Goal: Task Accomplishment & Management: Use online tool/utility

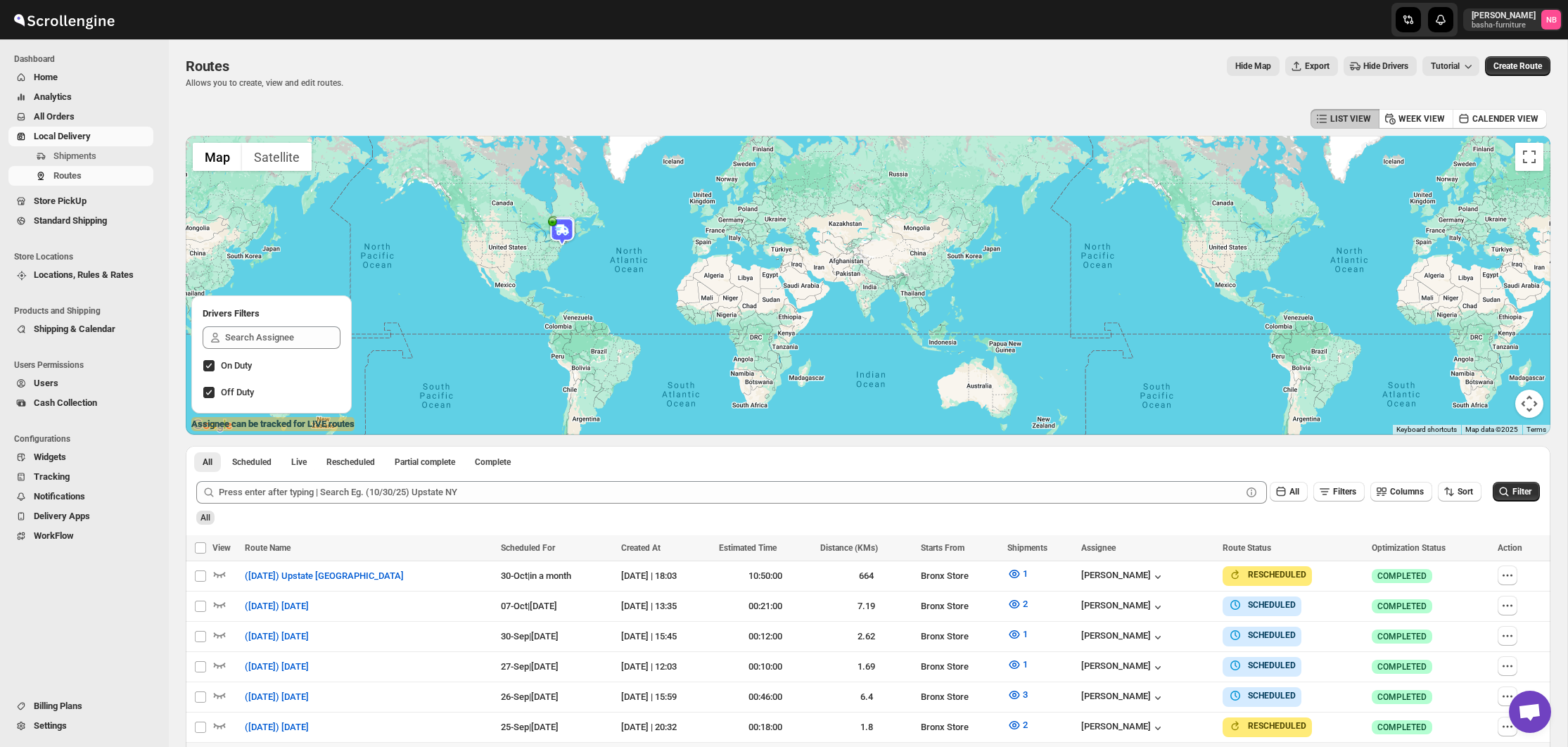
scroll to position [108, 0]
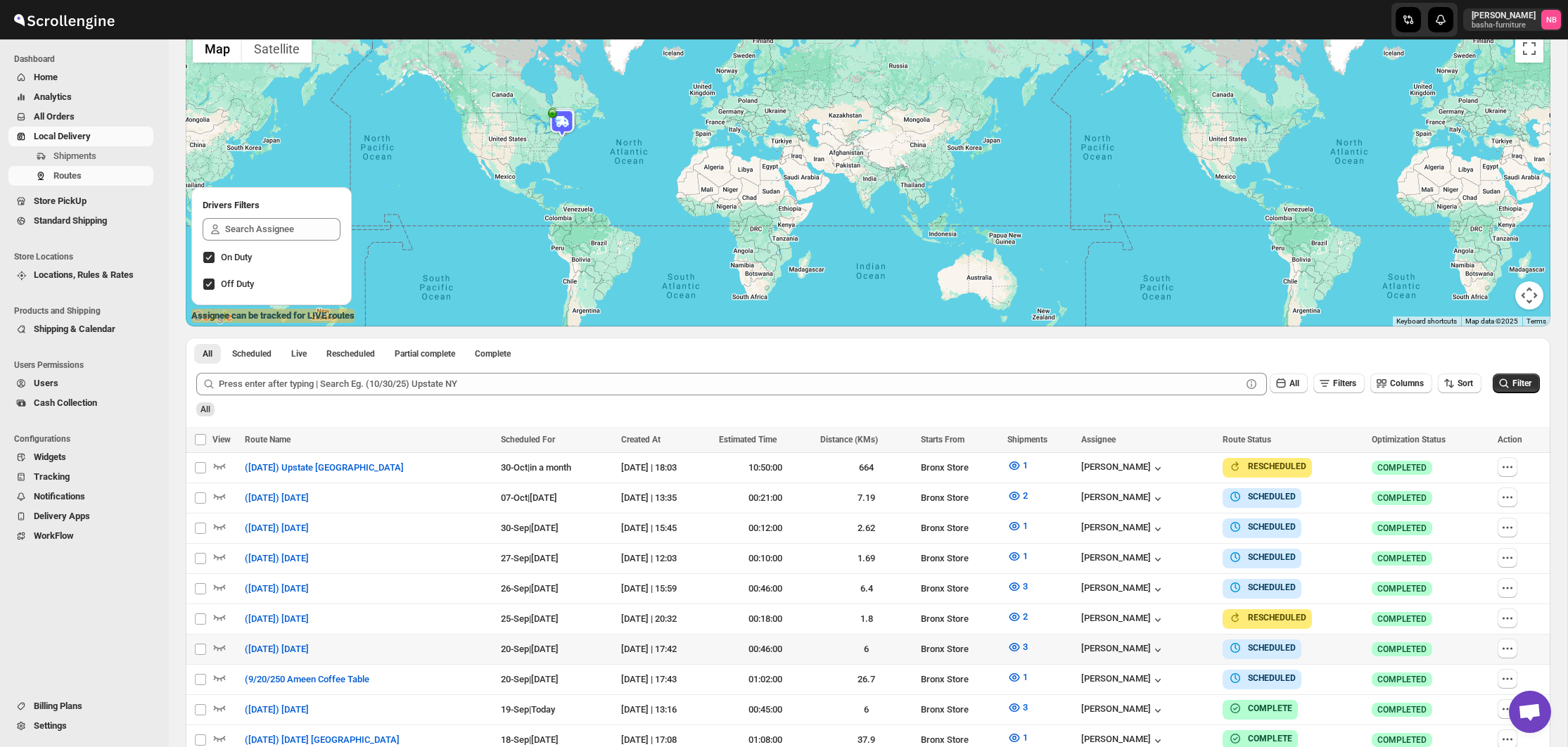
click at [64, 113] on span "All Orders" at bounding box center [54, 116] width 41 height 11
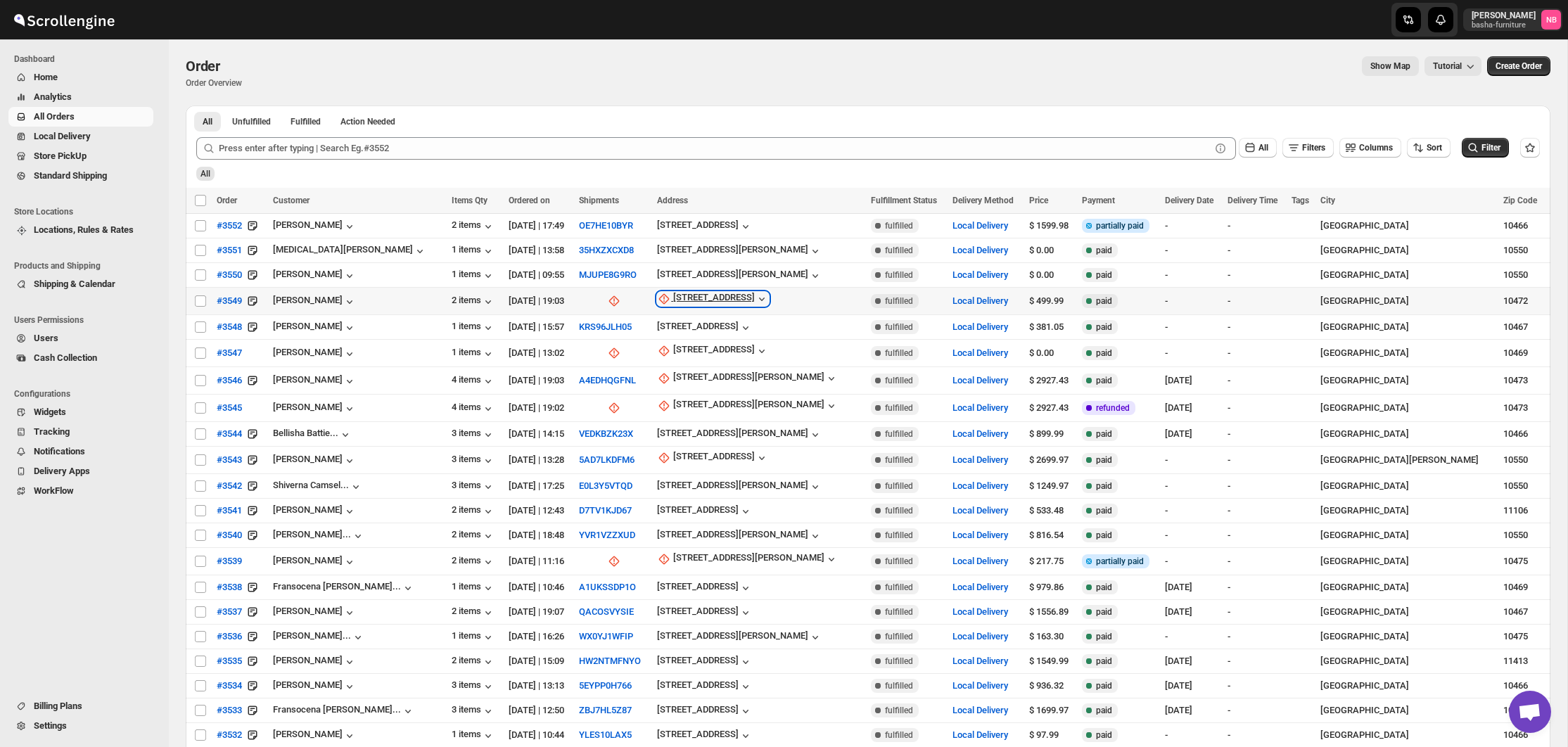
click at [734, 296] on div "[STREET_ADDRESS]" at bounding box center [714, 298] width 82 height 14
click at [722, 380] on span "Update manually" at bounding box center [717, 375] width 67 height 11
select select "US"
select select "[US_STATE]"
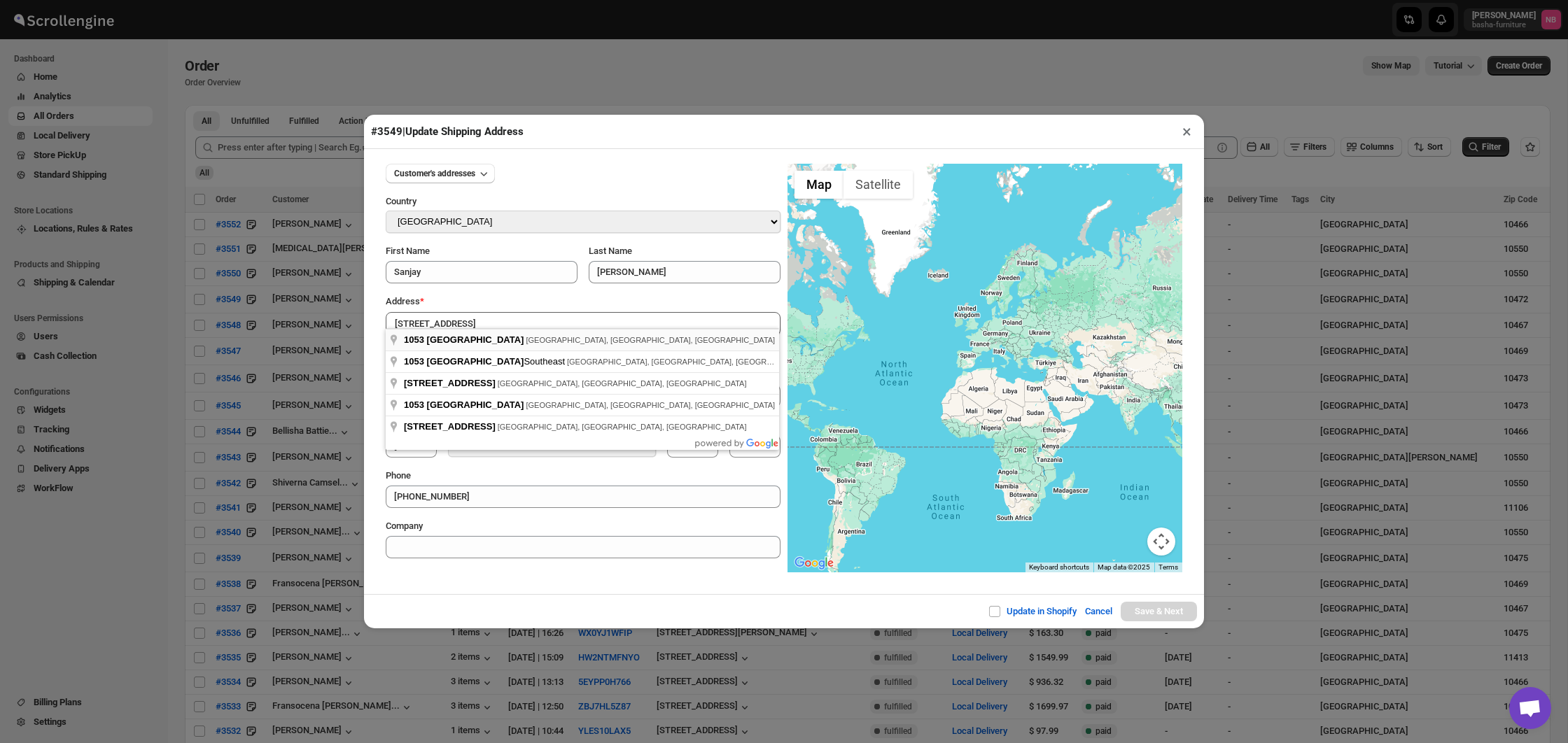
type input "[STREET_ADDRESS]"
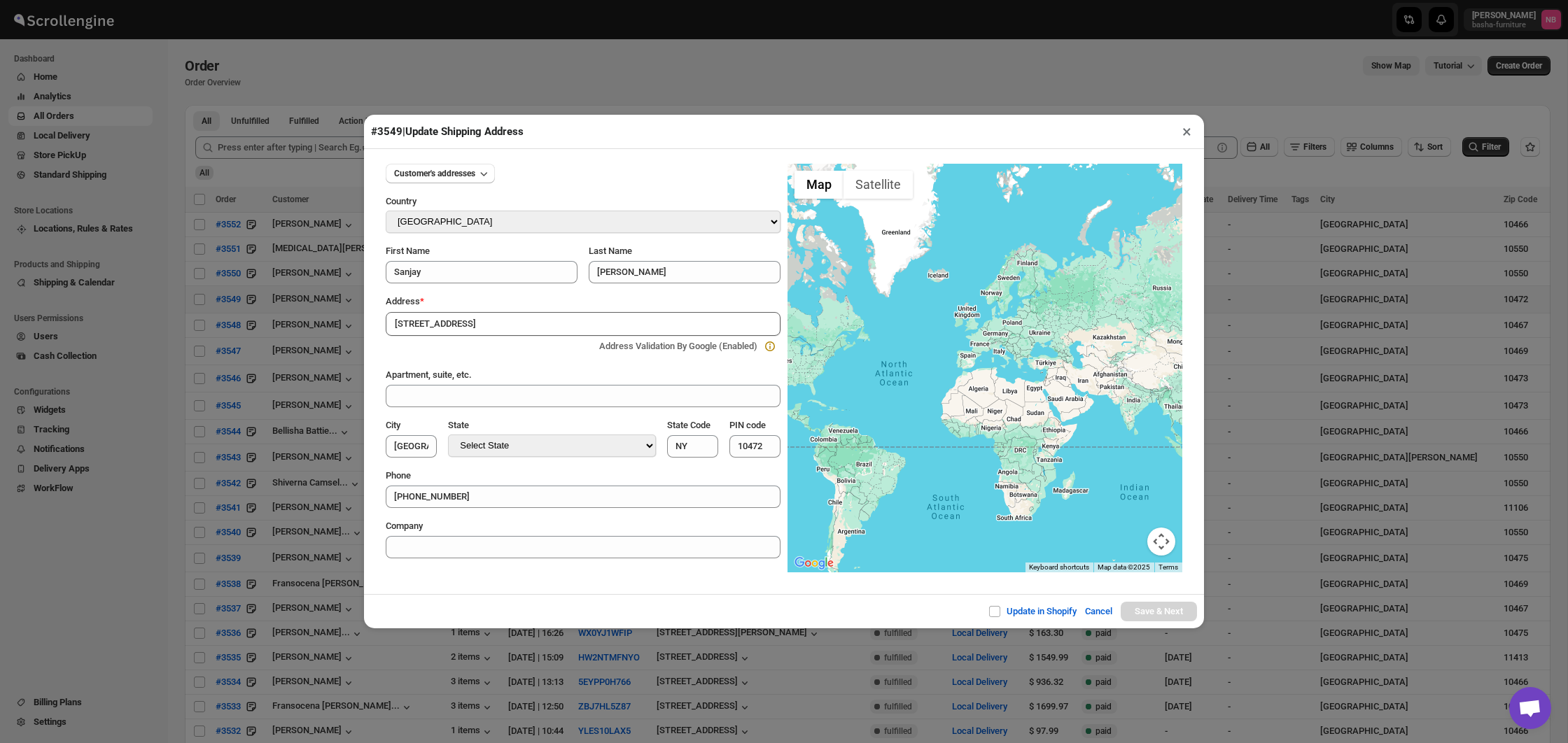
type input "[GEOGRAPHIC_DATA]"
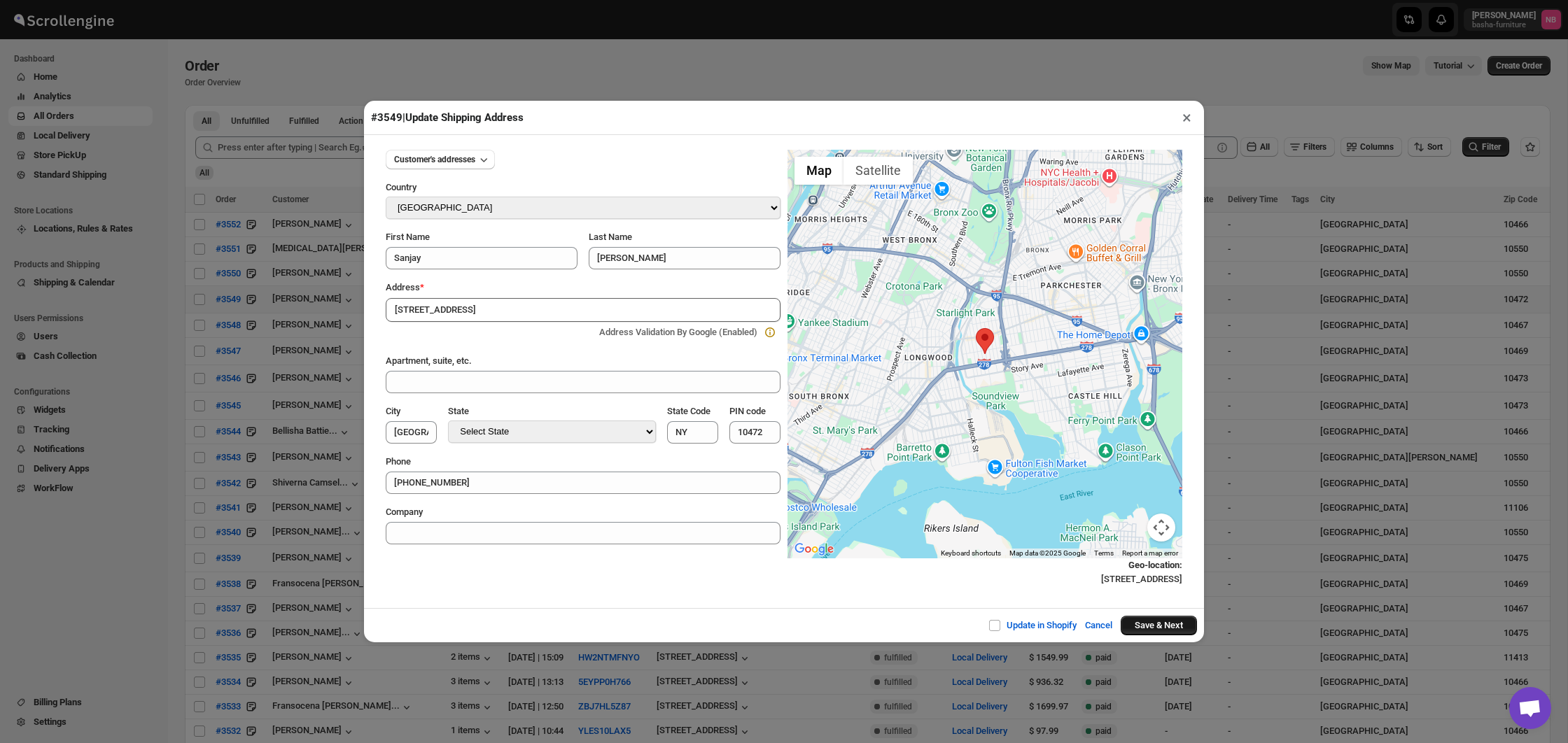
click at [1156, 619] on button "Save & Next" at bounding box center [1158, 625] width 76 height 19
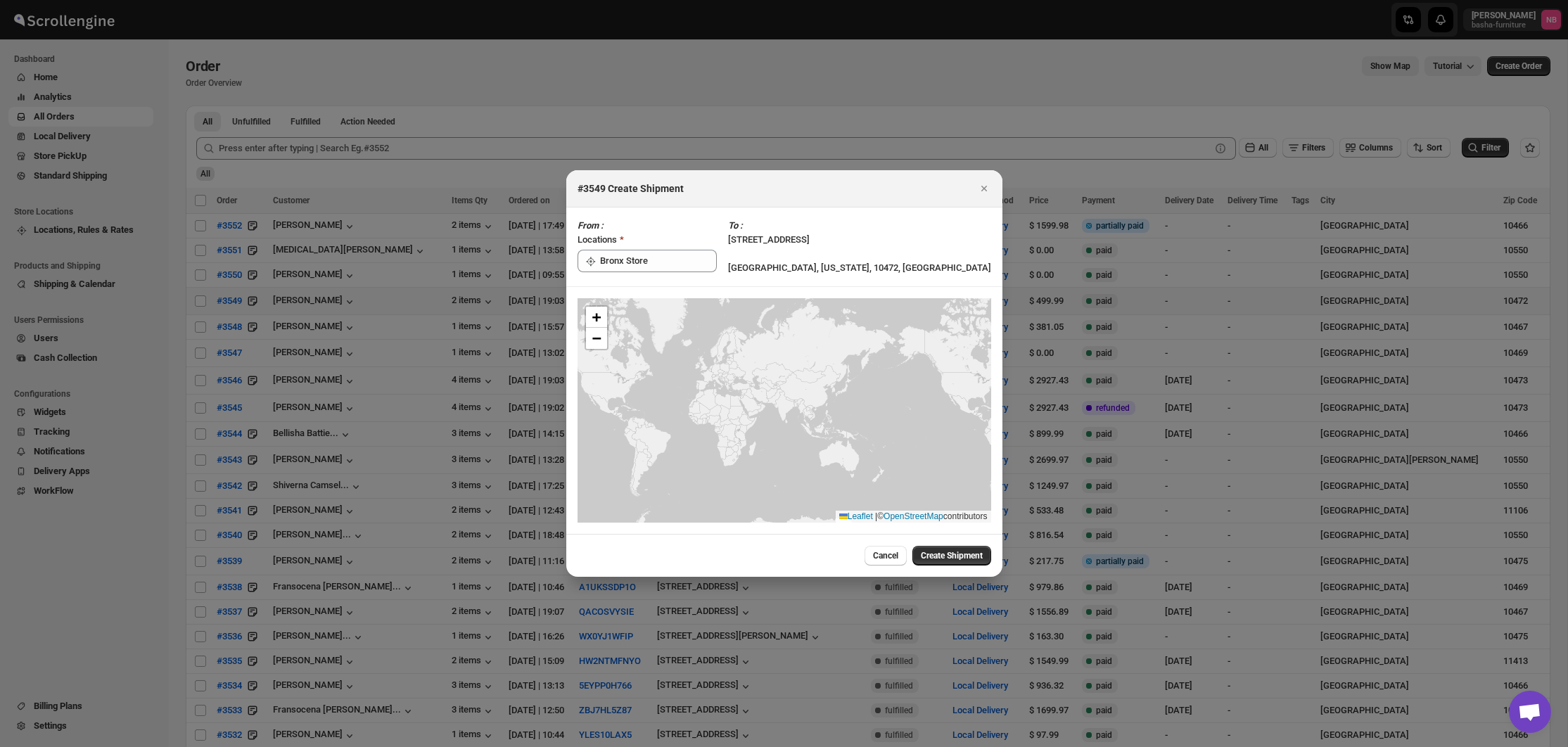
click at [944, 551] on span "Create Shipment" at bounding box center [952, 556] width 62 height 11
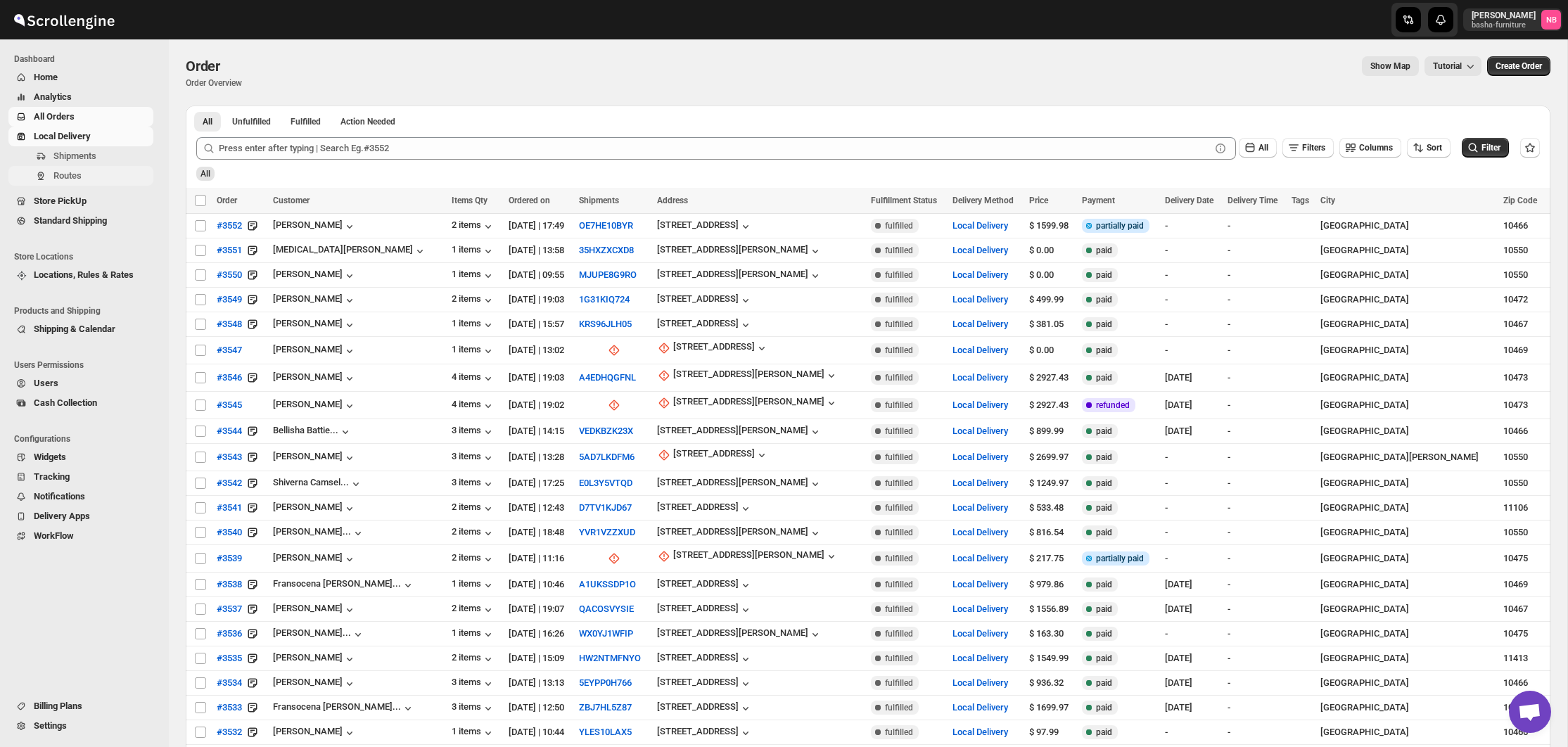
click at [73, 175] on span "Routes" at bounding box center [68, 175] width 29 height 11
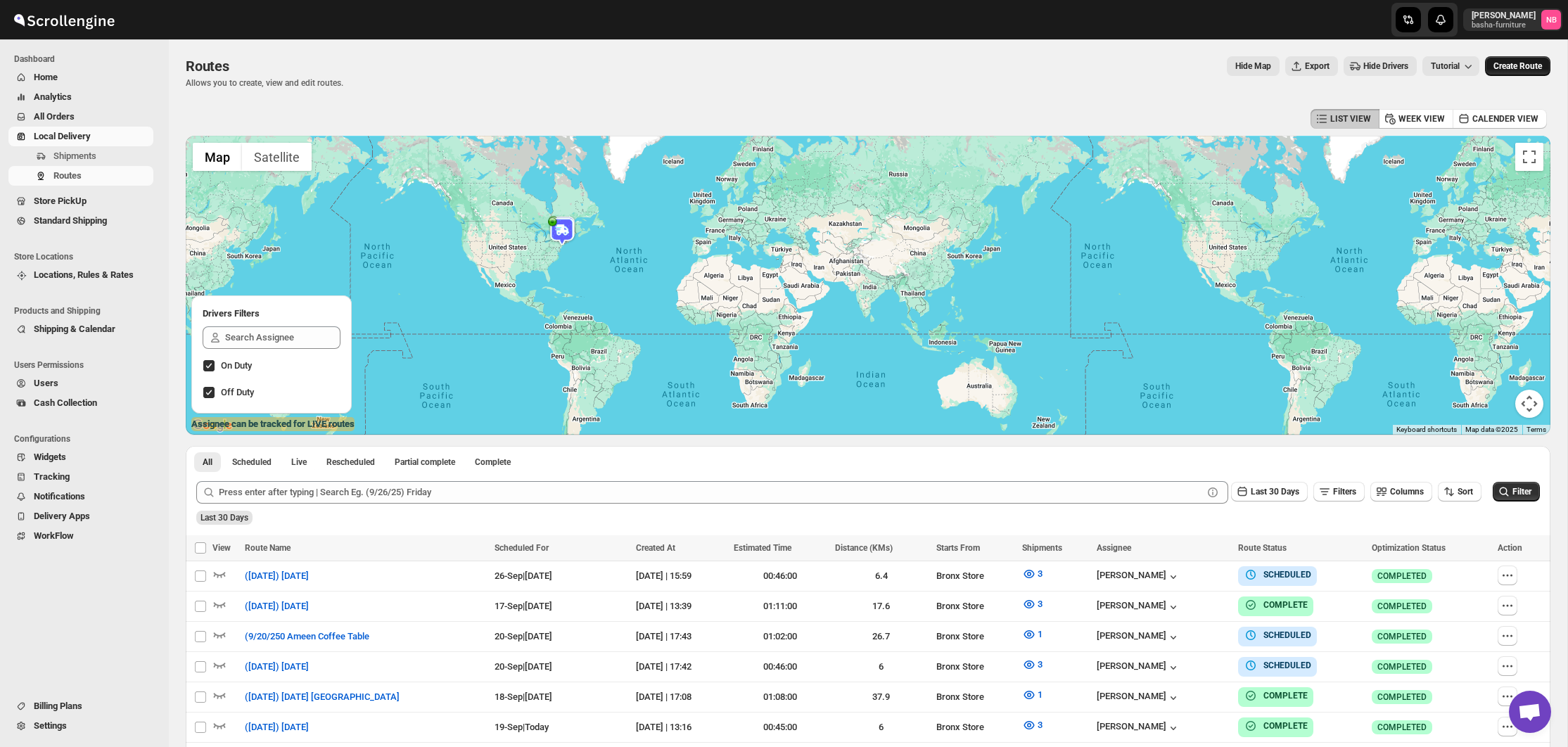
click at [1519, 69] on span "Create Route" at bounding box center [1518, 66] width 49 height 11
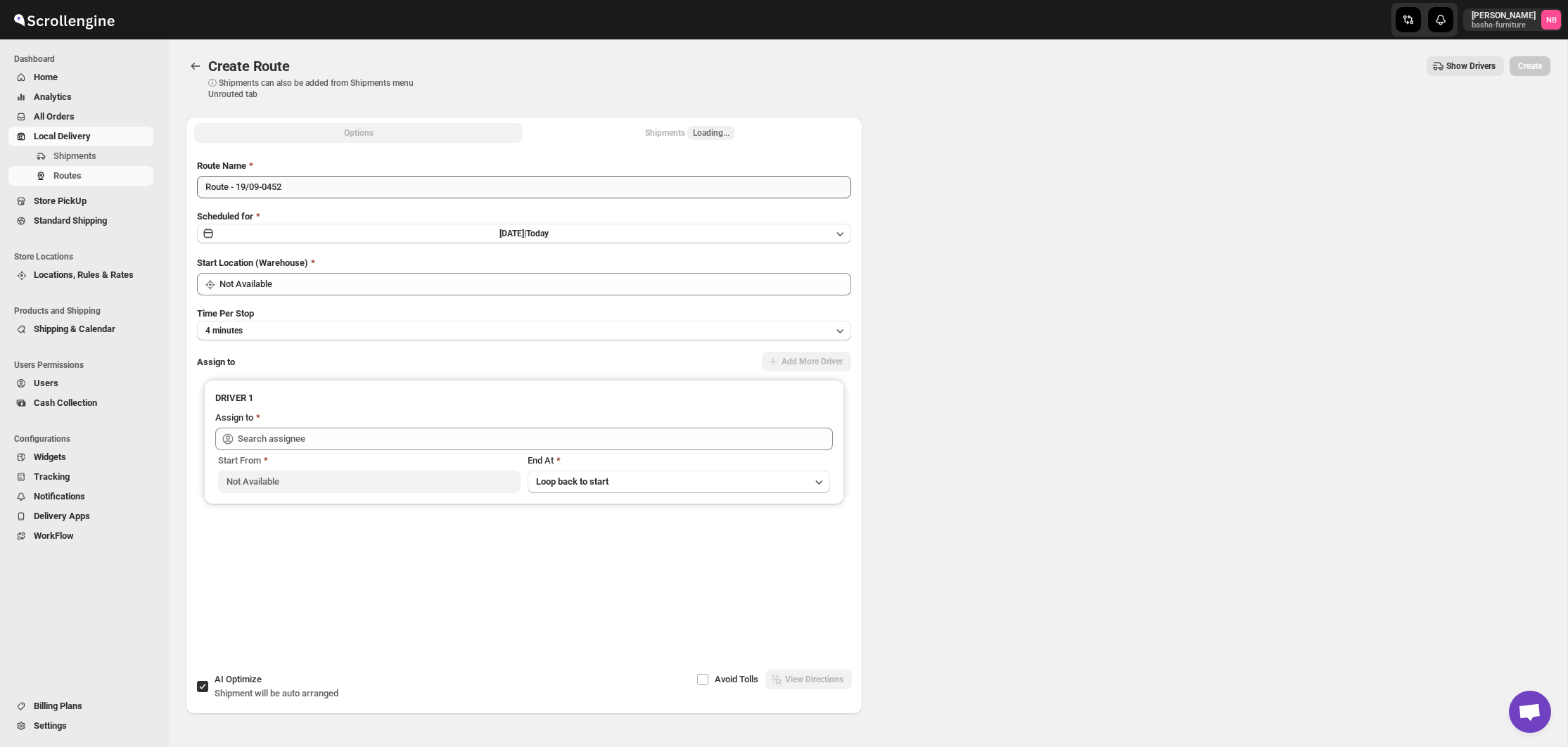
type input "Not Available"
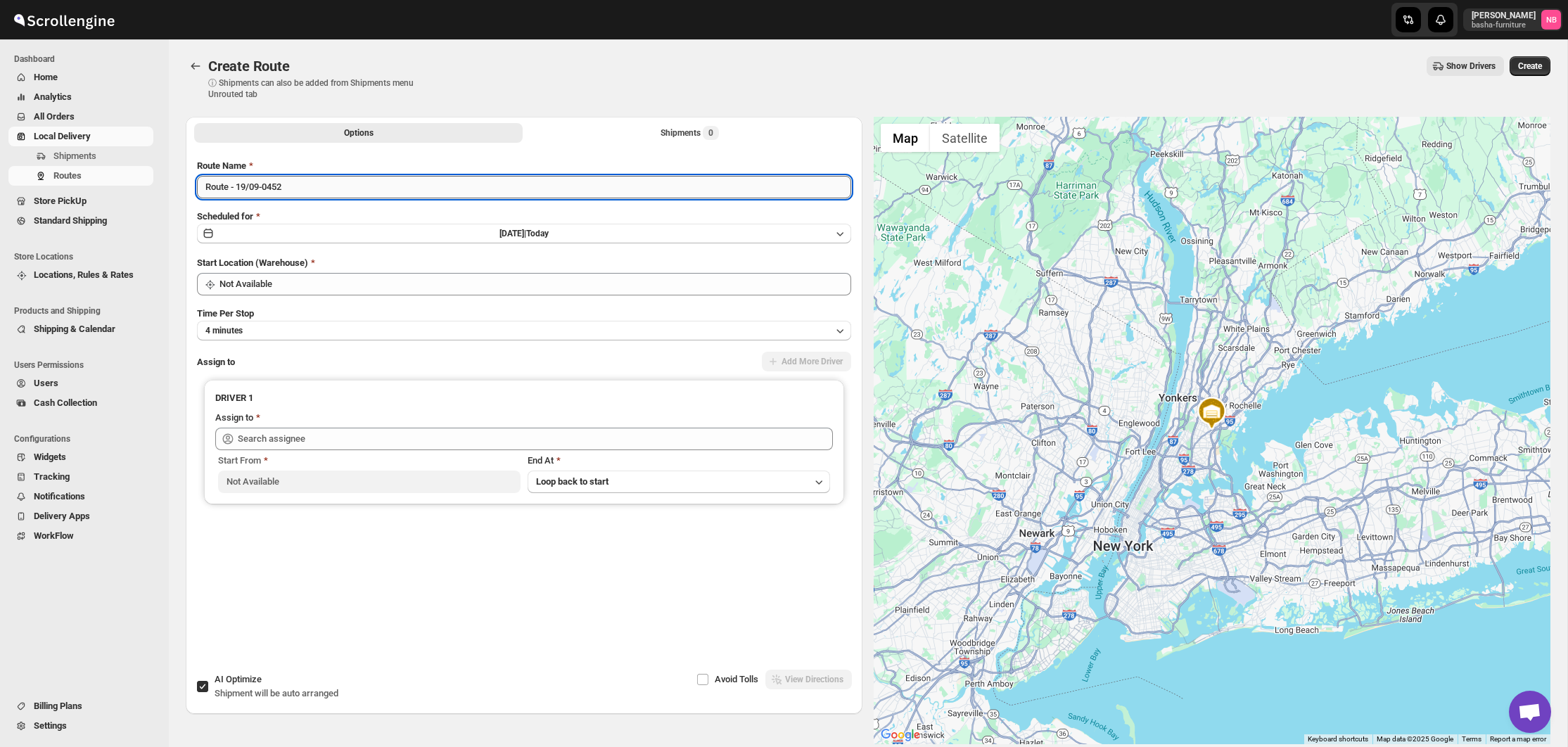
click at [405, 187] on input "Route - 19/09-0452" at bounding box center [524, 188] width 654 height 23
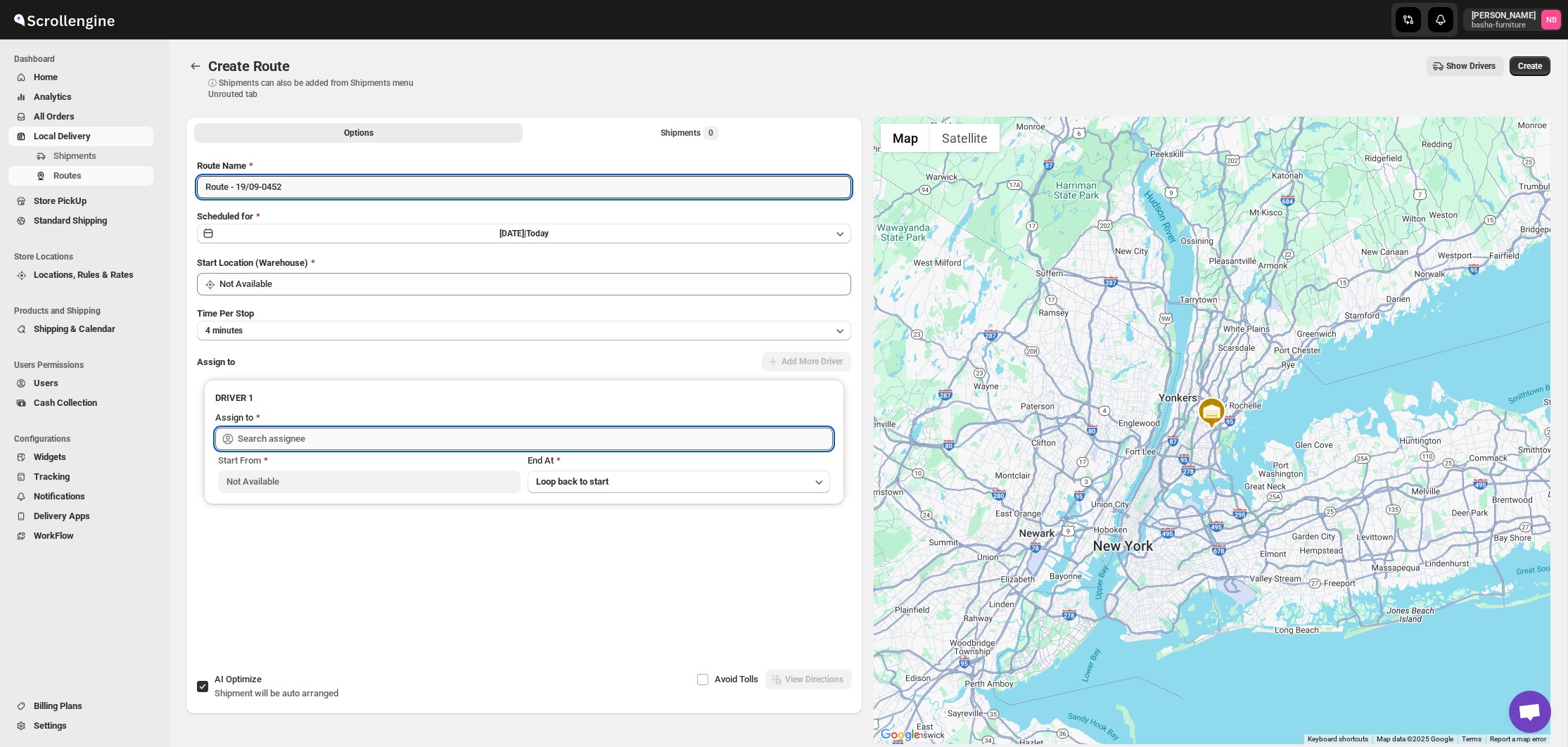
drag, startPoint x: 354, startPoint y: 436, endPoint x: 346, endPoint y: 449, distance: 15.3
click at [354, 435] on input "text" at bounding box center [536, 440] width 595 height 23
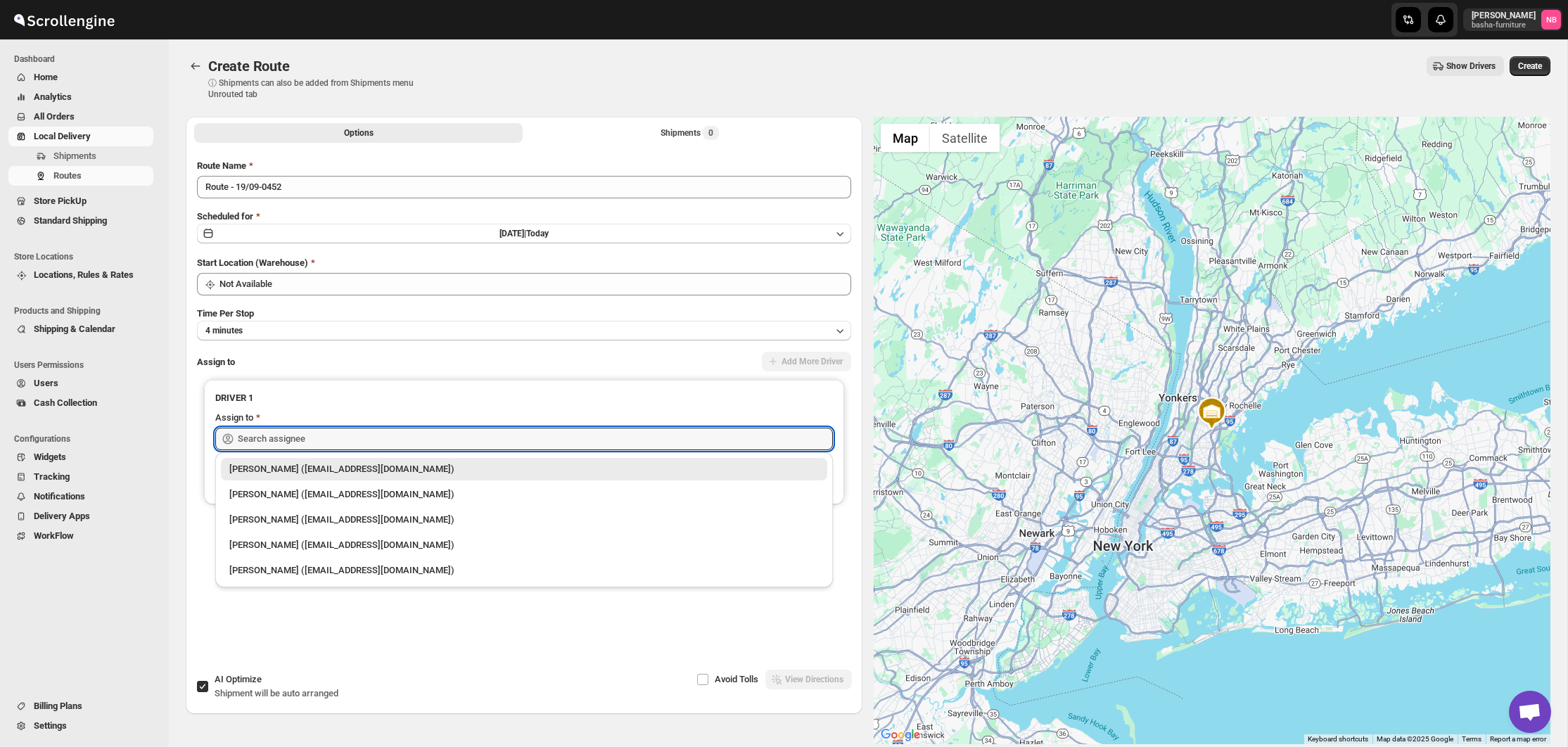
click at [361, 466] on div "[PERSON_NAME] ([EMAIL_ADDRESS][DOMAIN_NAME])" at bounding box center [523, 469] width 590 height 14
type input "[PERSON_NAME] ([EMAIL_ADDRESS][DOMAIN_NAME])"
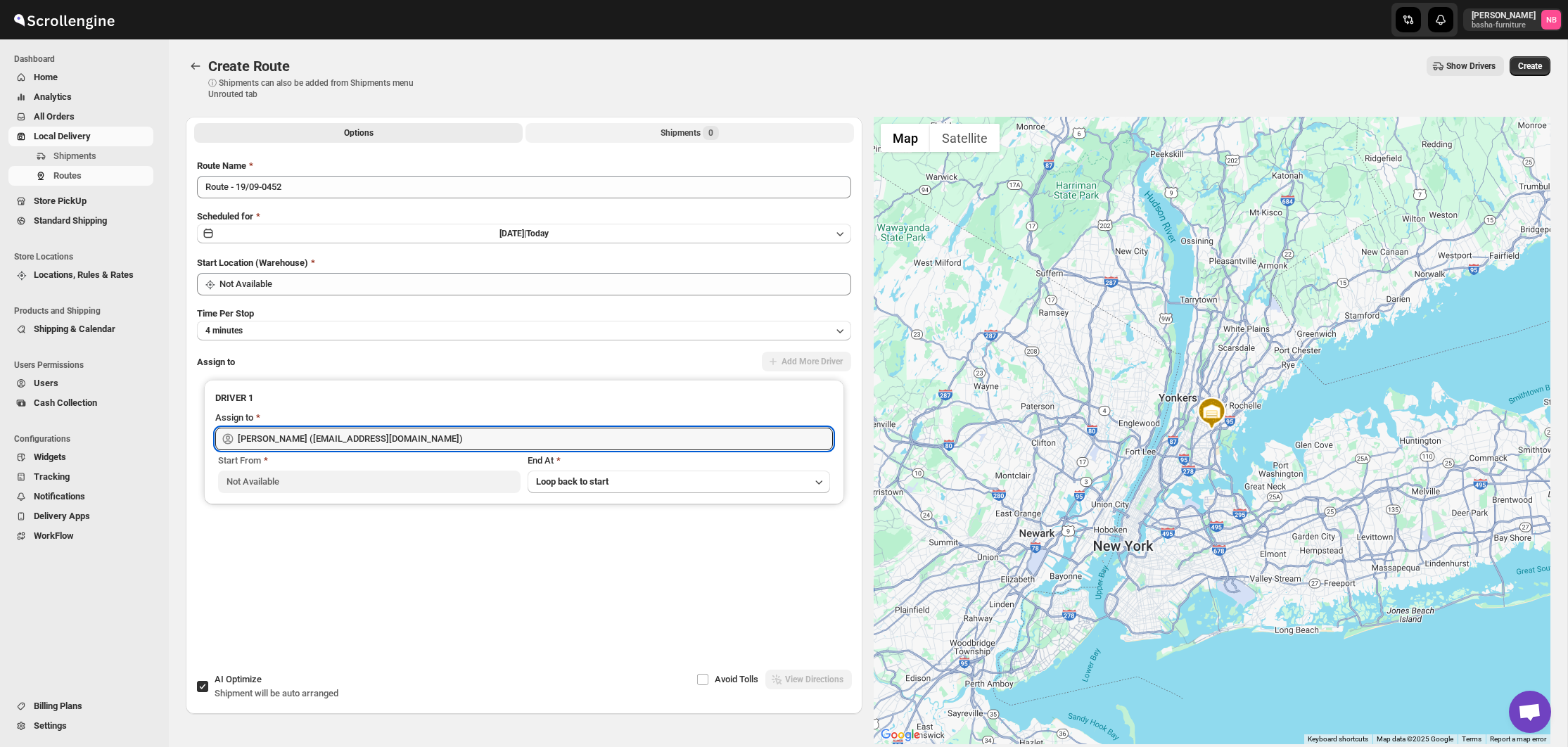
click at [654, 143] on div "Options Shipments 0 More views Options Shipments 0 More views" at bounding box center [524, 132] width 677 height 31
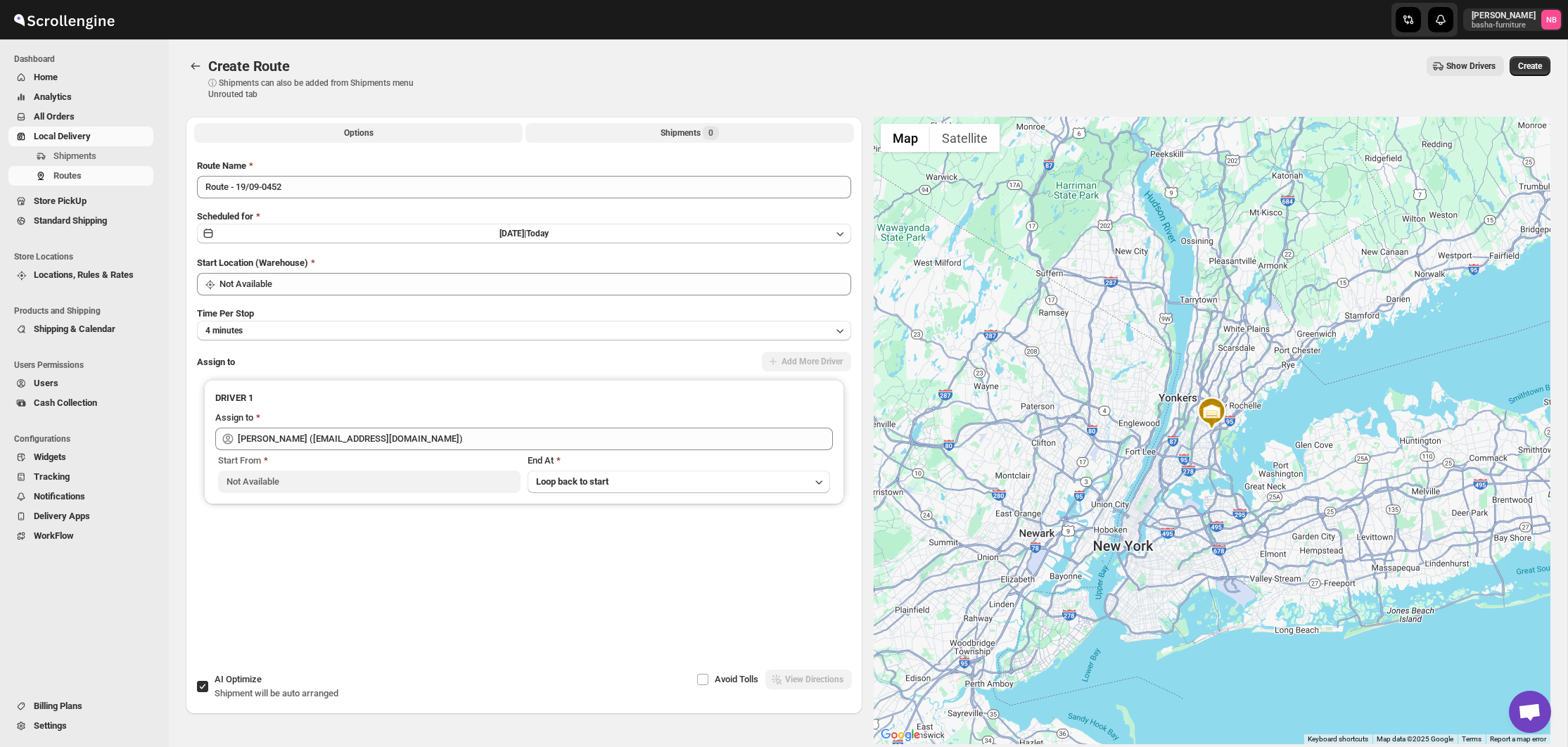
drag, startPoint x: 643, startPoint y: 133, endPoint x: 636, endPoint y: 138, distance: 8.6
click at [643, 133] on button "Shipments 0" at bounding box center [689, 133] width 329 height 20
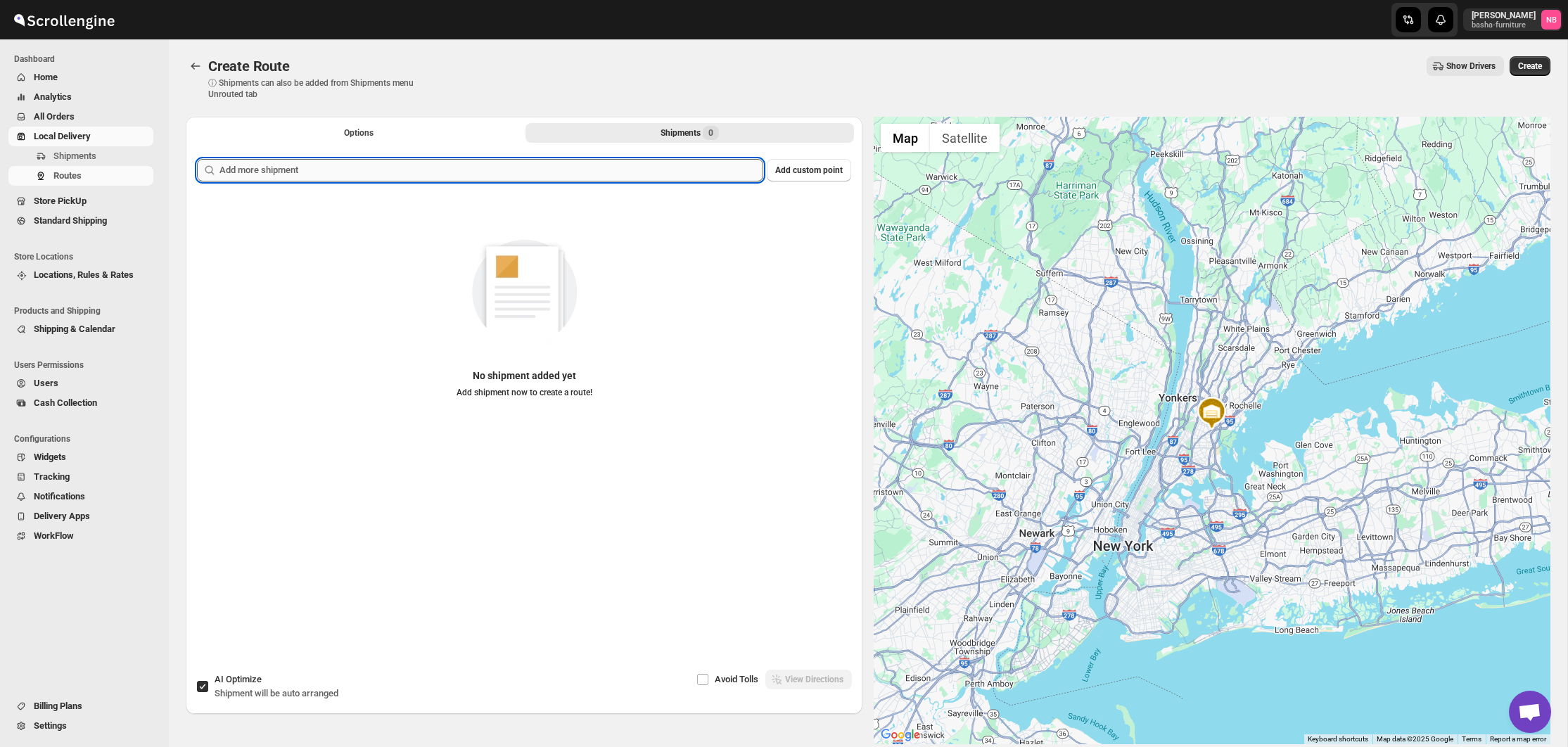
click at [604, 166] on input "text" at bounding box center [491, 170] width 544 height 23
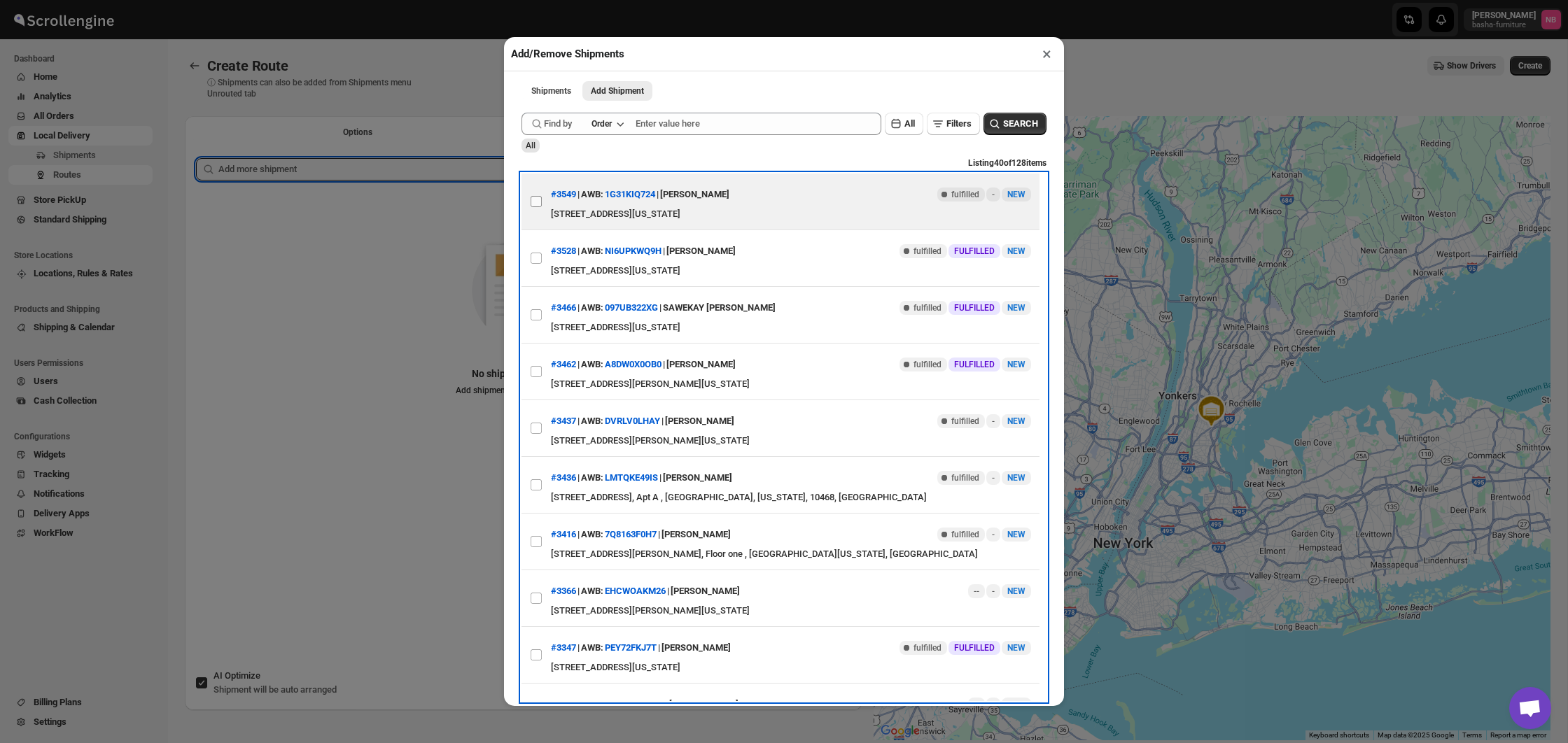
click at [539, 200] on input "View details for 68cdc29ee732906b3e775cf9" at bounding box center [536, 202] width 11 height 11
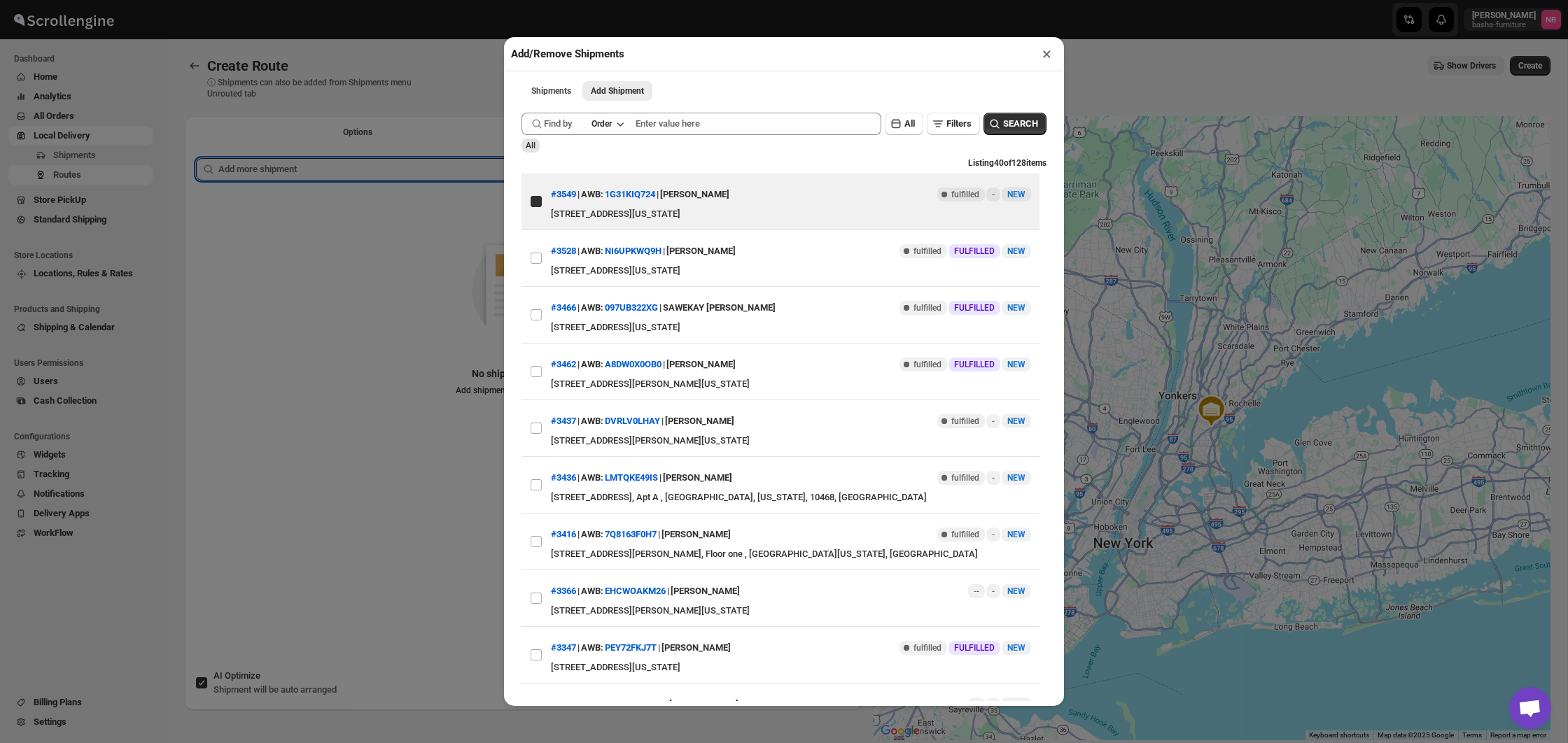
checkbox input "true"
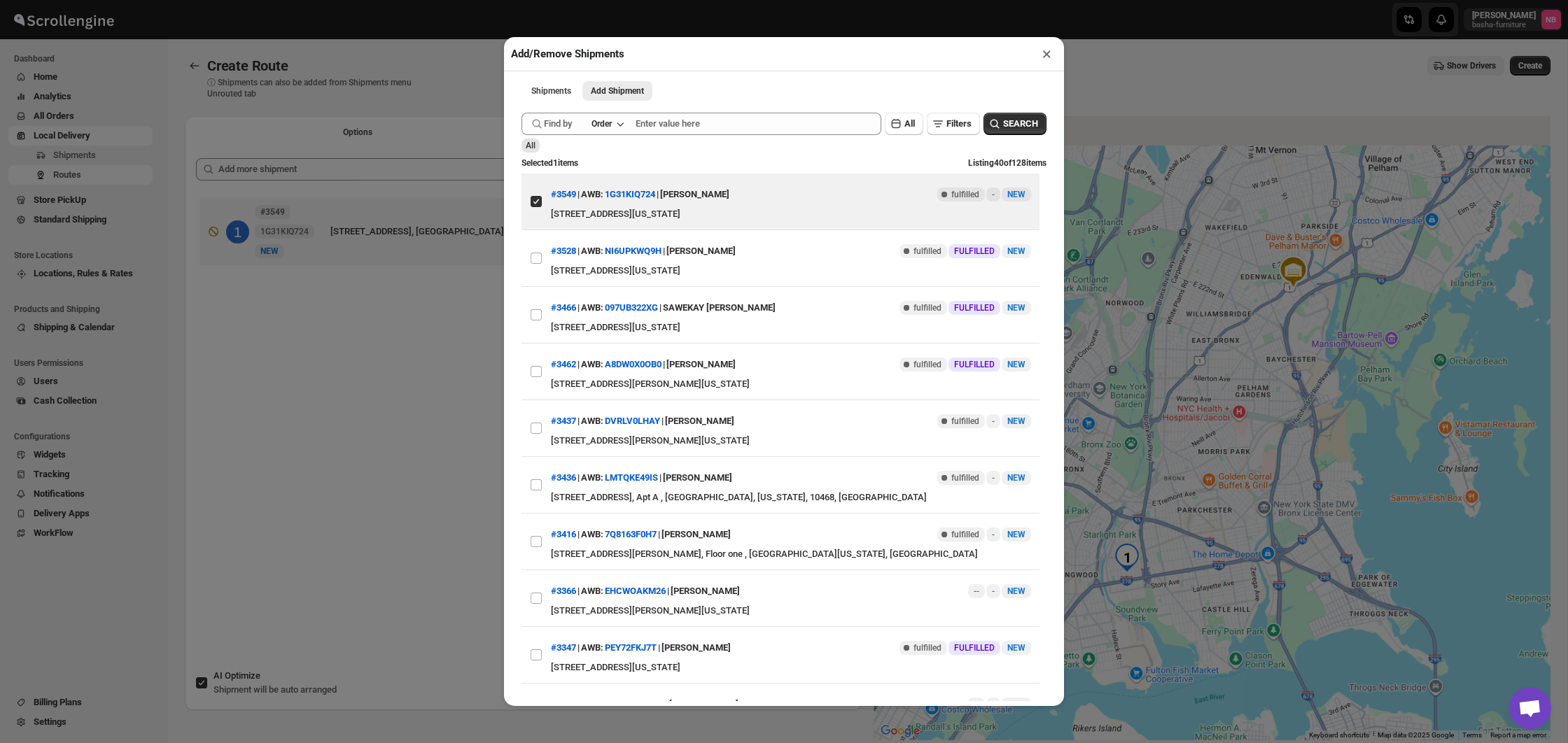
click at [372, 132] on div "Add/Remove Shipments × Shipments Add Shipment More views Shipments Add Shipment…" at bounding box center [784, 372] width 1568 height 743
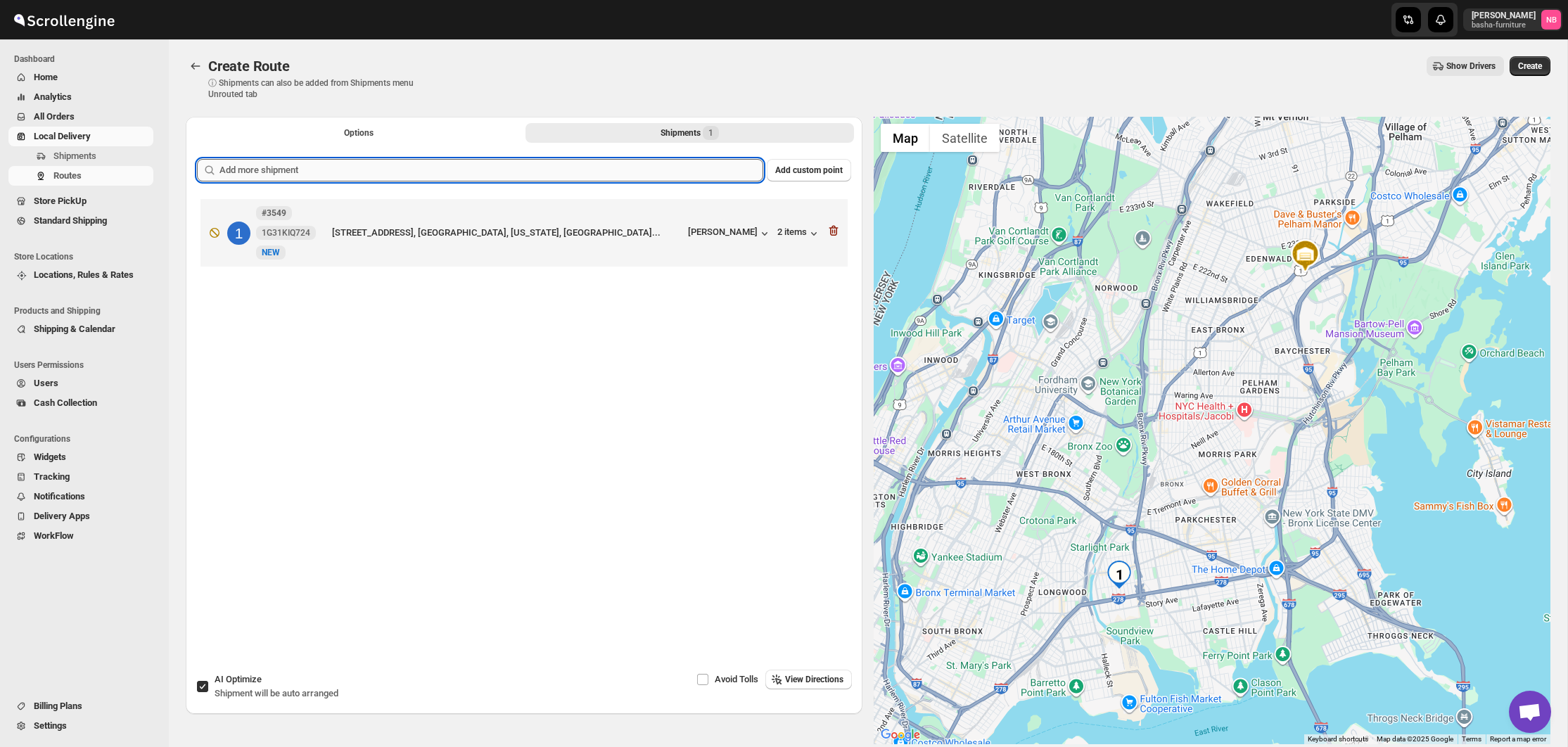
click at [359, 171] on input "text" at bounding box center [491, 170] width 544 height 23
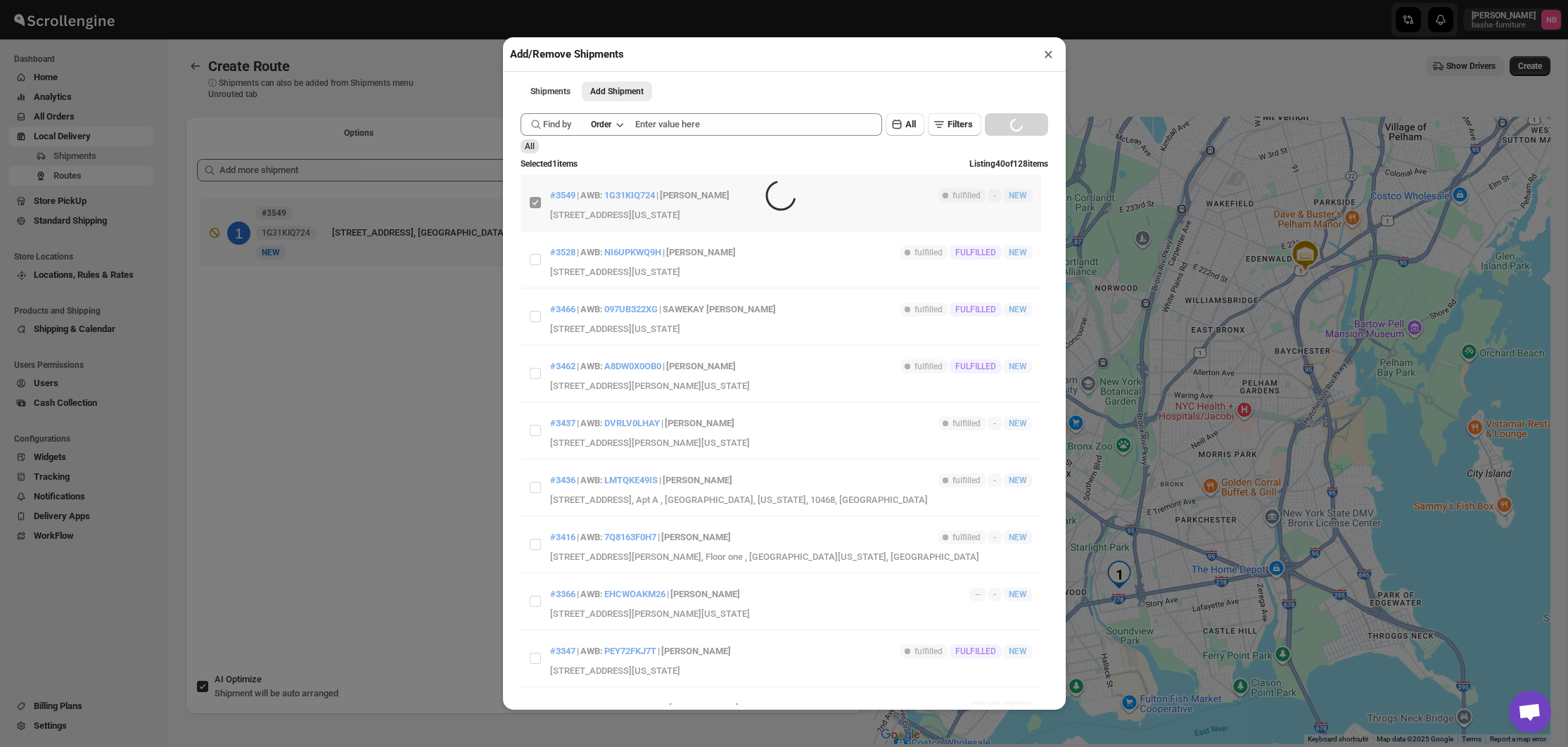
click at [359, 171] on div "Add/Remove Shipments × Shipments Add Shipment More views Shipments Add Shipment…" at bounding box center [784, 374] width 1568 height 747
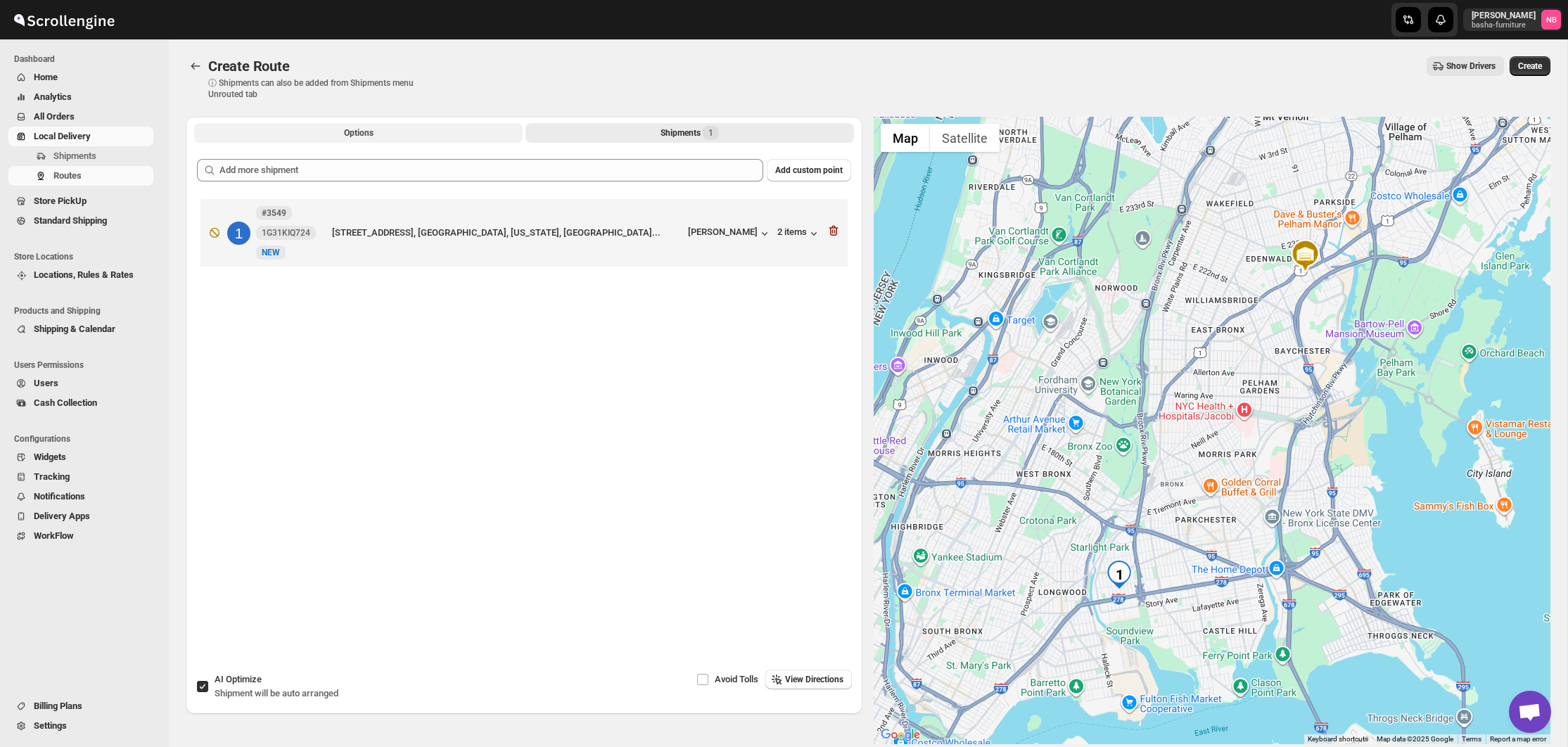
click at [351, 134] on span "Options" at bounding box center [359, 133] width 29 height 11
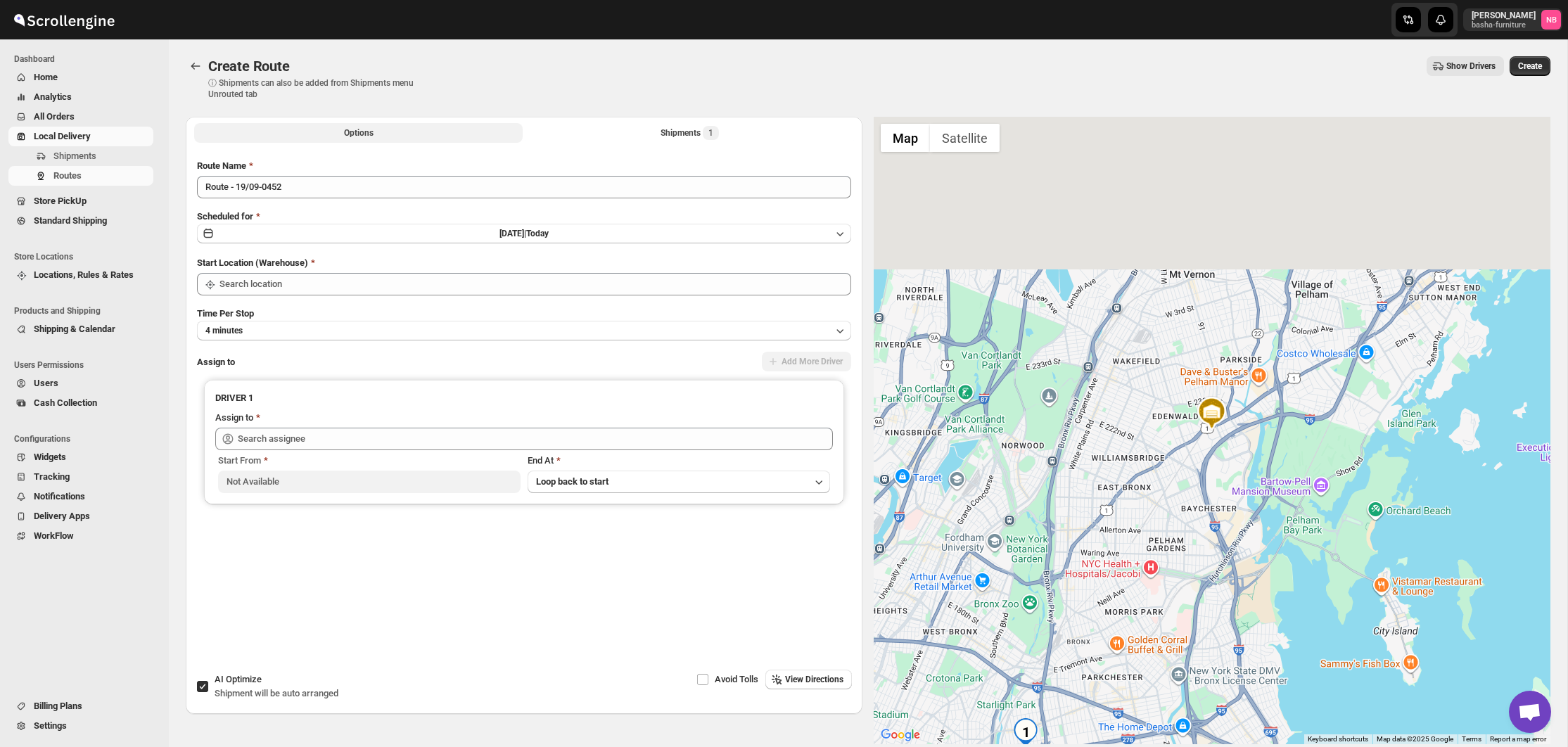
type input "Not Available"
type input "[PERSON_NAME] ([EMAIL_ADDRESS][DOMAIN_NAME])"
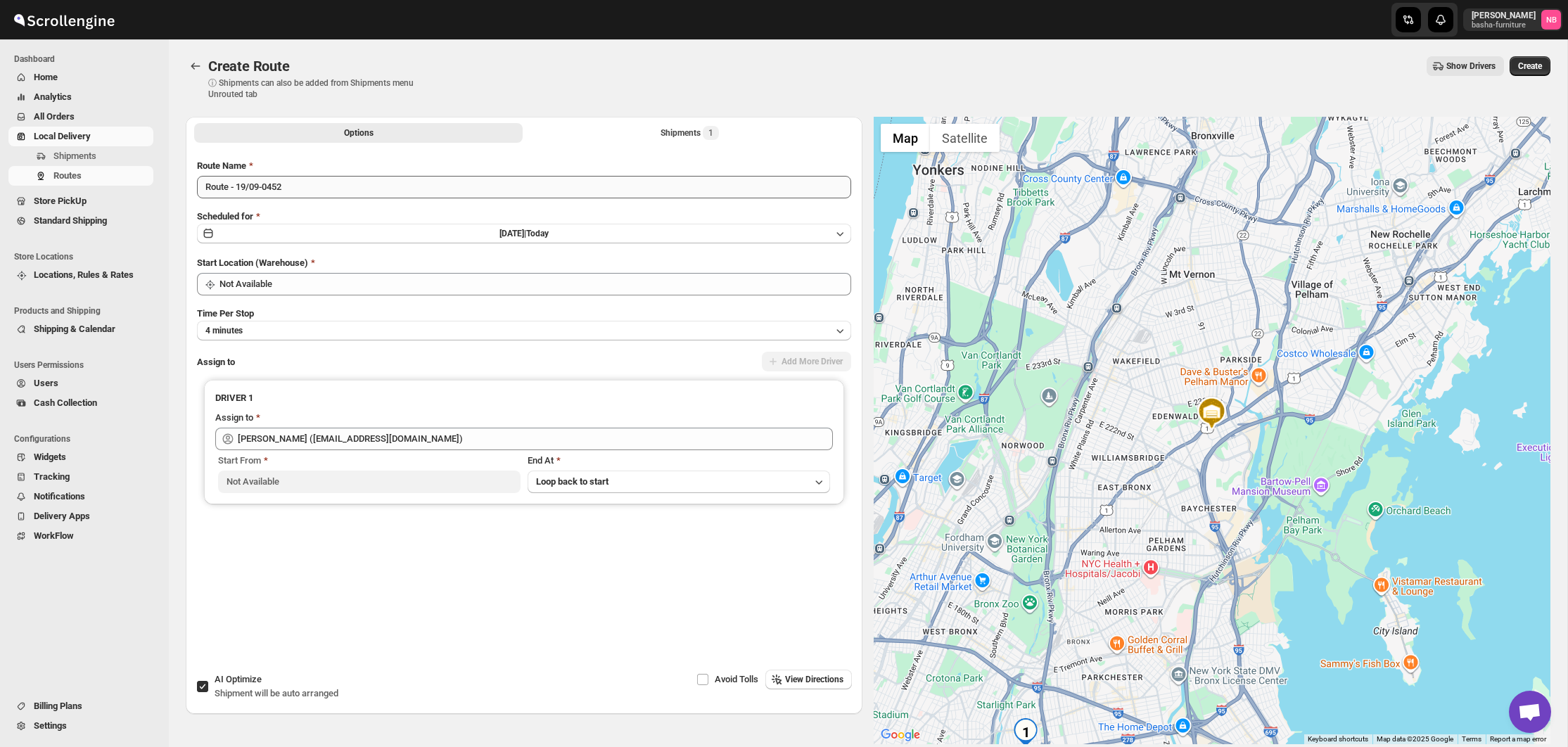
click at [301, 199] on div "Route Name Route - 19/09-0452 Scheduled for [DATE] | [DATE] Start Location (War…" at bounding box center [524, 389] width 654 height 460
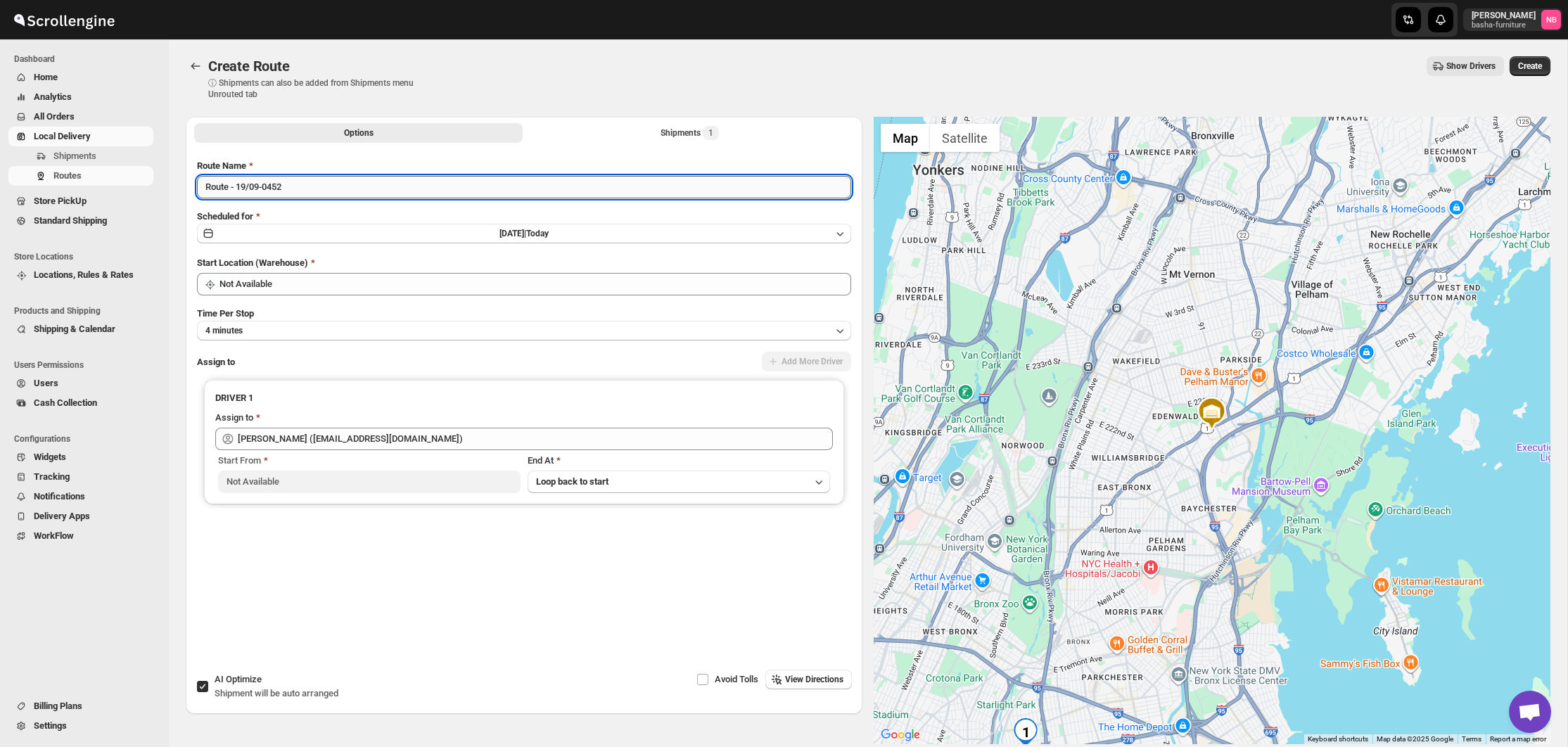
click at [303, 197] on input "Route - 19/09-0452" at bounding box center [524, 188] width 654 height 23
click at [304, 197] on input "Route - 19/09-0452" at bounding box center [524, 188] width 654 height 23
type input "Pickup #3549"
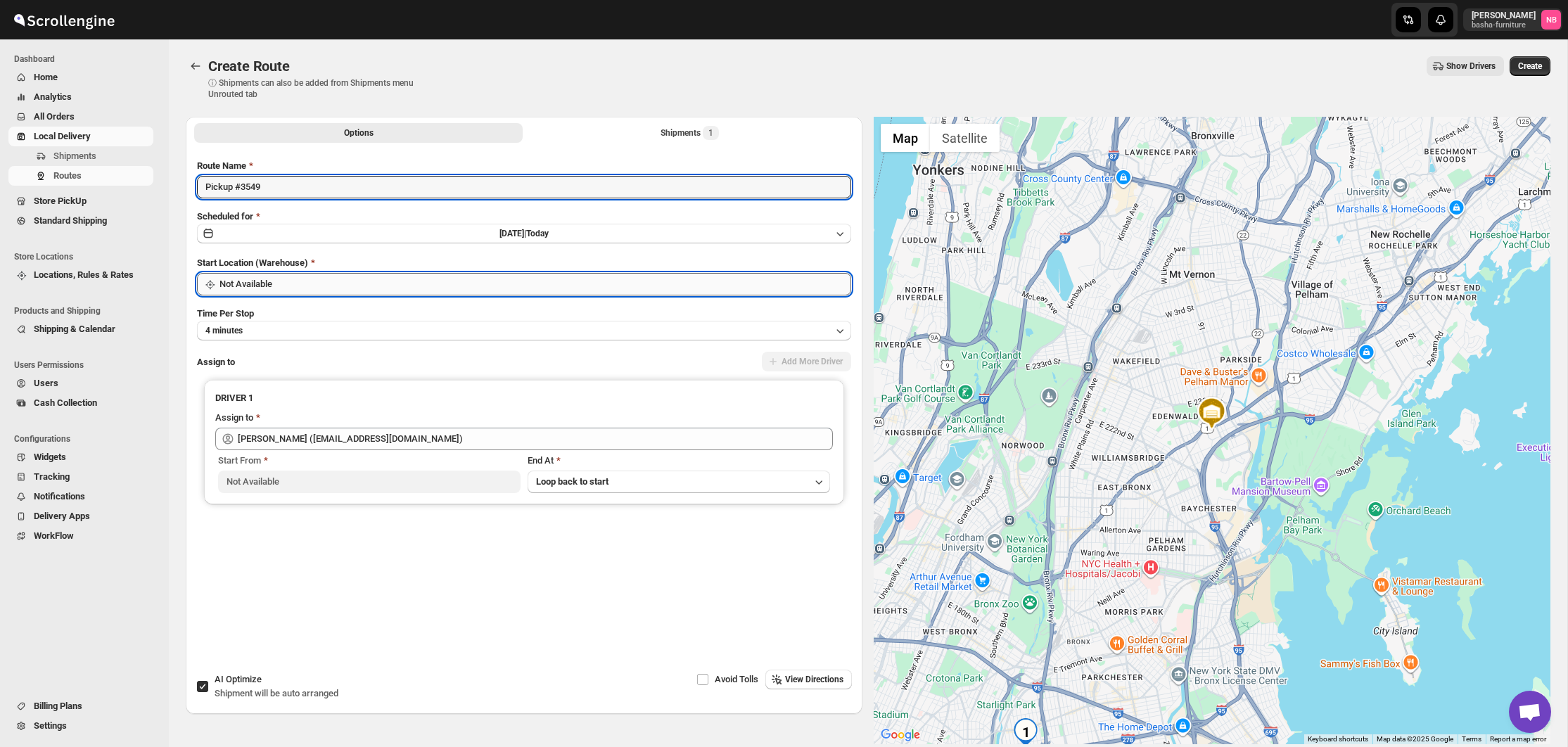
drag, startPoint x: 382, startPoint y: 285, endPoint x: 377, endPoint y: 294, distance: 10.3
click at [382, 285] on input "Not Available" at bounding box center [535, 285] width 632 height 23
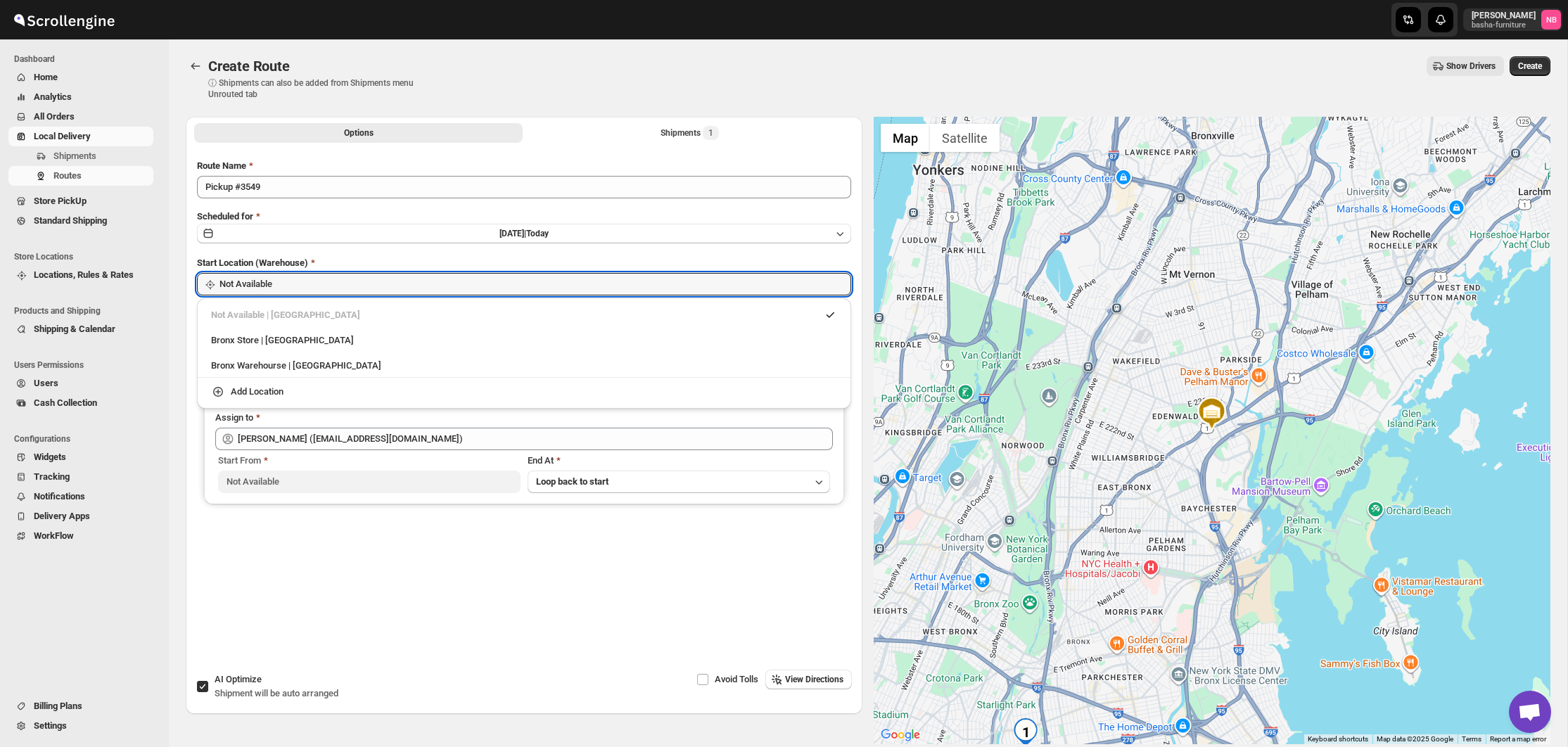
drag, startPoint x: 361, startPoint y: 343, endPoint x: 363, endPoint y: 357, distance: 14.1
click at [361, 343] on div "Bronx Store | [GEOGRAPHIC_DATA]" at bounding box center [524, 340] width 626 height 14
type input "Bronx Store"
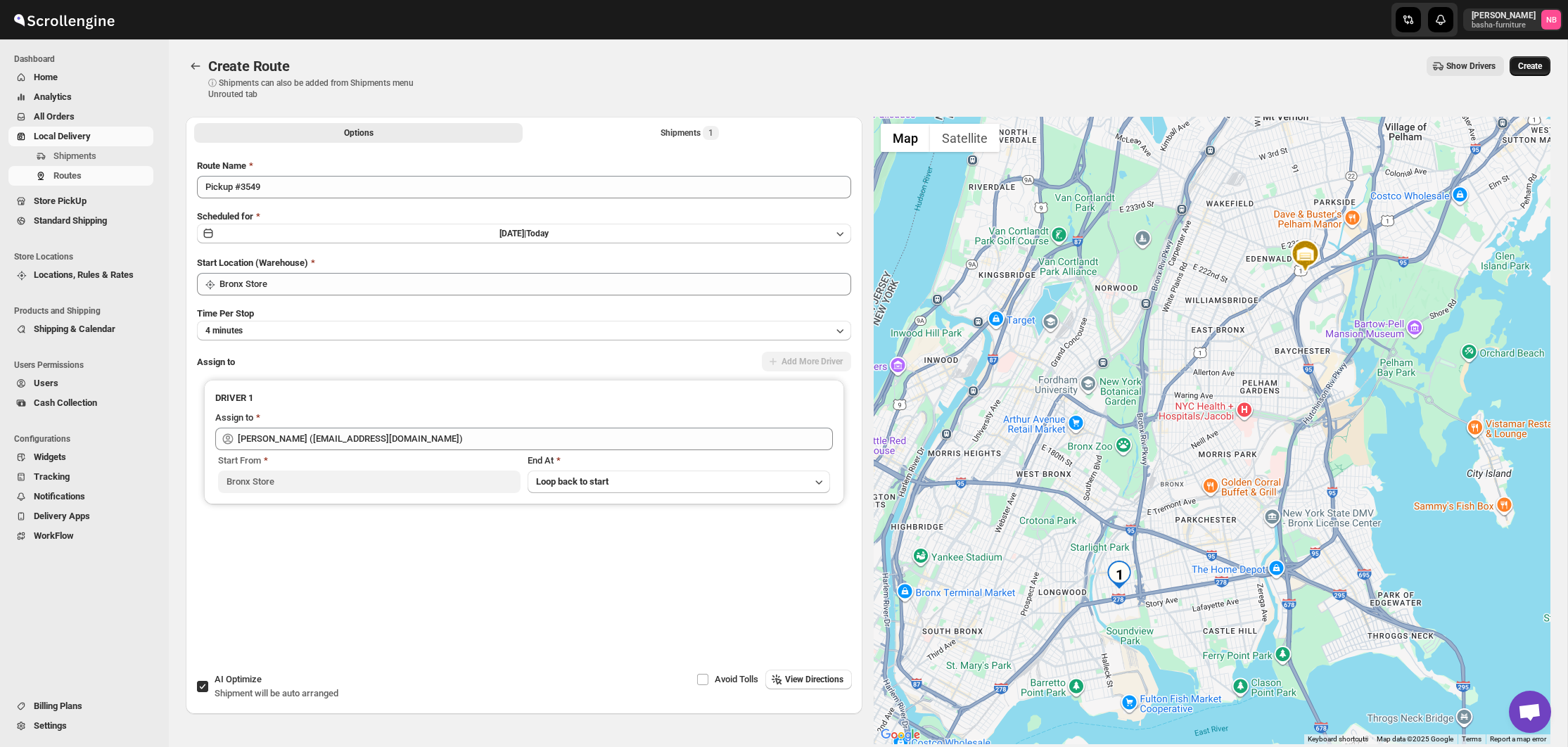
click at [1535, 62] on span "Create" at bounding box center [1530, 66] width 24 height 11
